Goal: Task Accomplishment & Management: Use online tool/utility

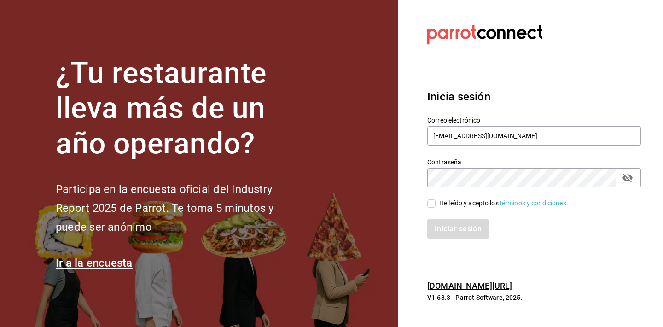
type input "[EMAIL_ADDRESS][DOMAIN_NAME]"
click at [629, 181] on icon "passwordField" at bounding box center [627, 177] width 11 height 11
click at [469, 203] on div "He leído y acepto los Términos y condiciones." at bounding box center [504, 204] width 129 height 10
click at [436, 203] on input "He leído y acepto los Términos y condiciones." at bounding box center [432, 203] width 8 height 8
checkbox input "true"
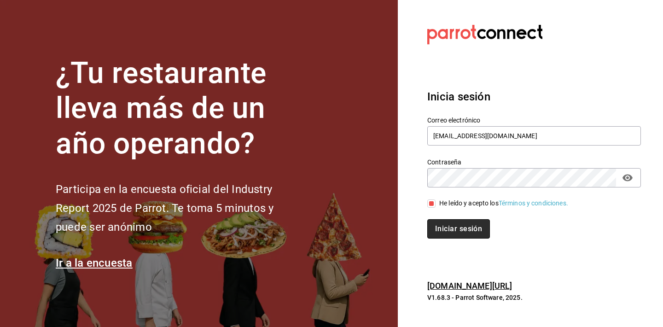
click at [464, 229] on button "Iniciar sesión" at bounding box center [459, 228] width 63 height 19
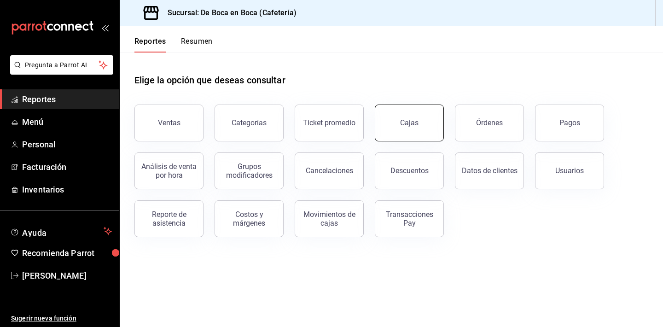
click at [414, 137] on button "Cajas" at bounding box center [409, 123] width 69 height 37
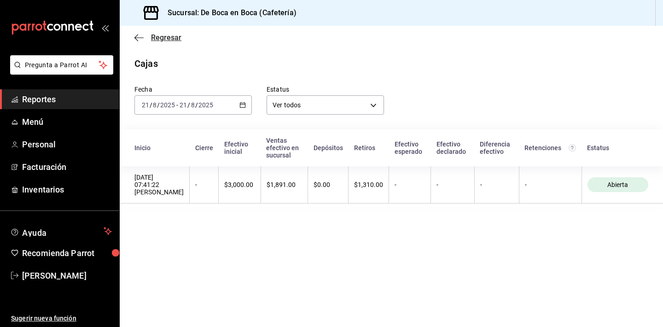
click at [159, 36] on span "Regresar" at bounding box center [166, 37] width 30 height 9
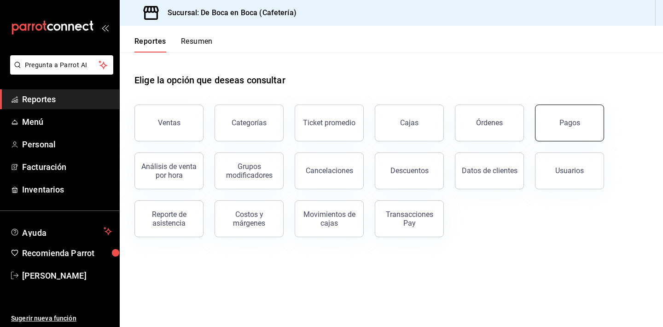
click at [565, 129] on button "Pagos" at bounding box center [569, 123] width 69 height 37
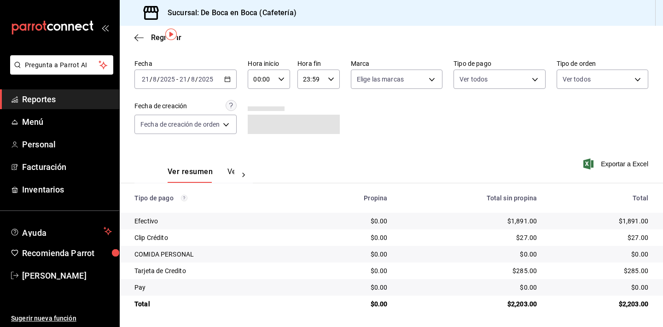
scroll to position [29, 0]
click at [155, 36] on span "Regresar" at bounding box center [166, 37] width 30 height 9
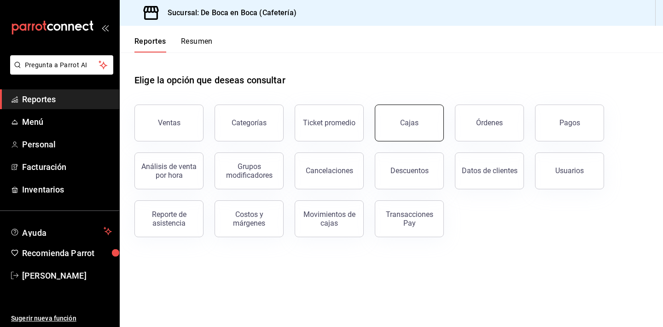
click at [408, 130] on button "Cajas" at bounding box center [409, 123] width 69 height 37
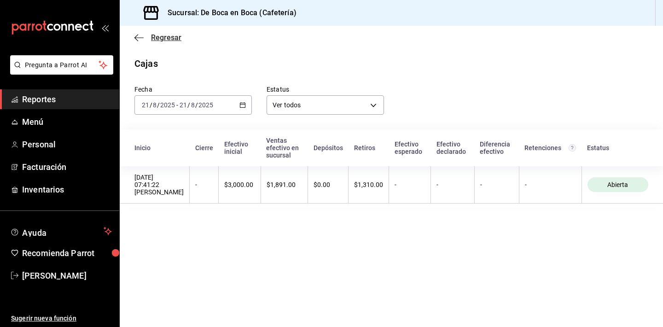
click at [165, 36] on span "Regresar" at bounding box center [166, 37] width 30 height 9
